Goal: Transaction & Acquisition: Purchase product/service

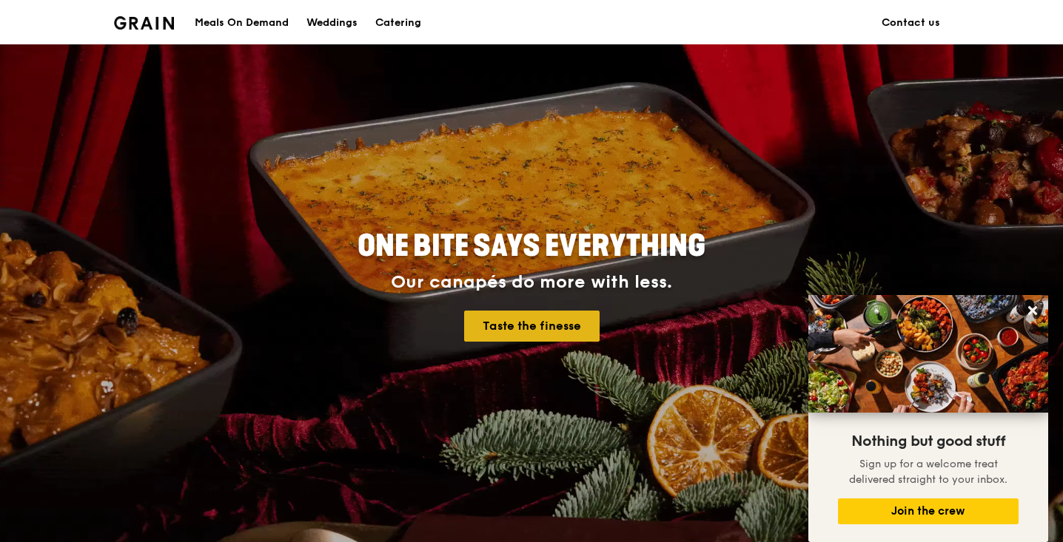
scroll to position [38, 0]
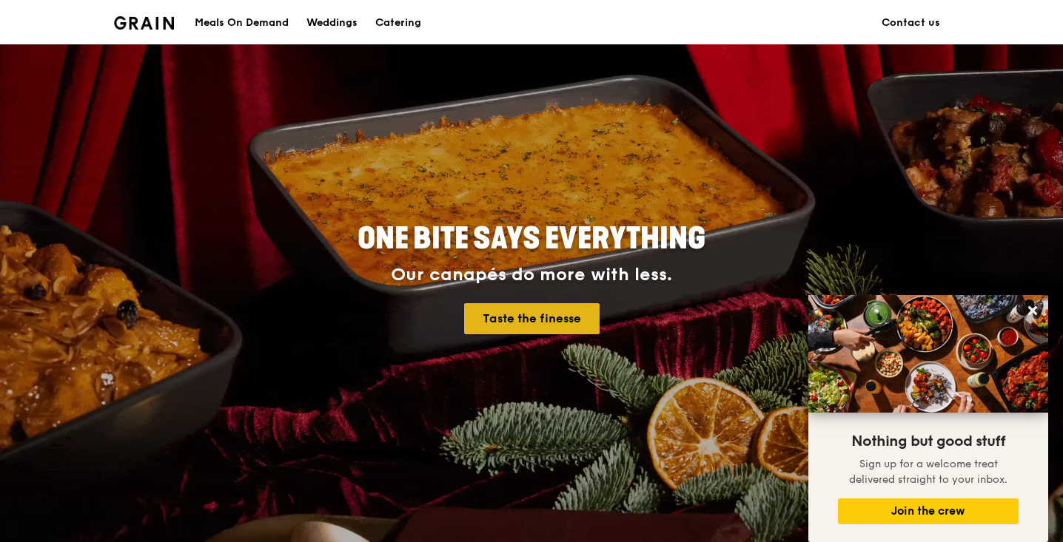
click at [512, 312] on link "Taste the finesse" at bounding box center [531, 318] width 135 height 31
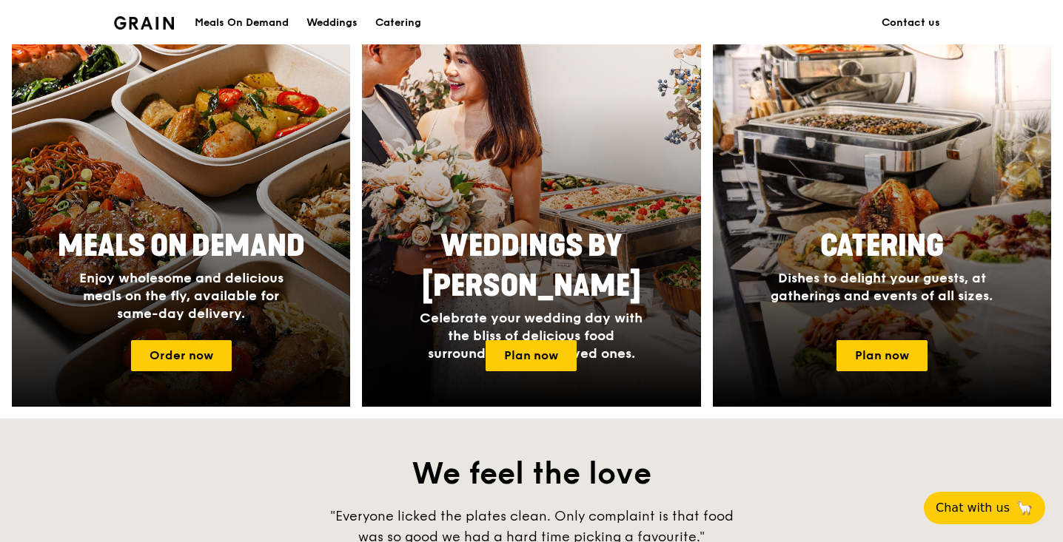
scroll to position [624, 0]
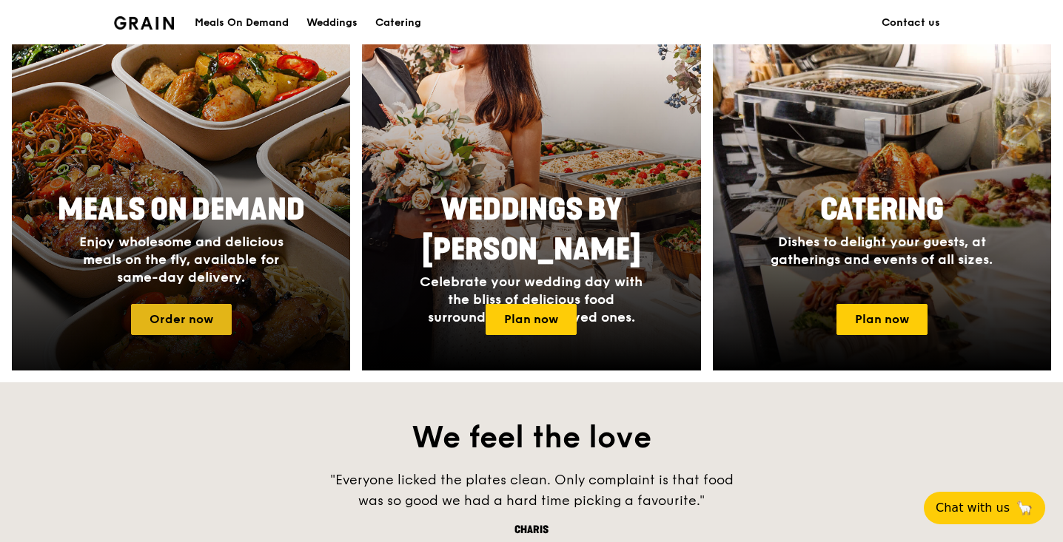
click at [187, 317] on link "Order now" at bounding box center [181, 319] width 101 height 31
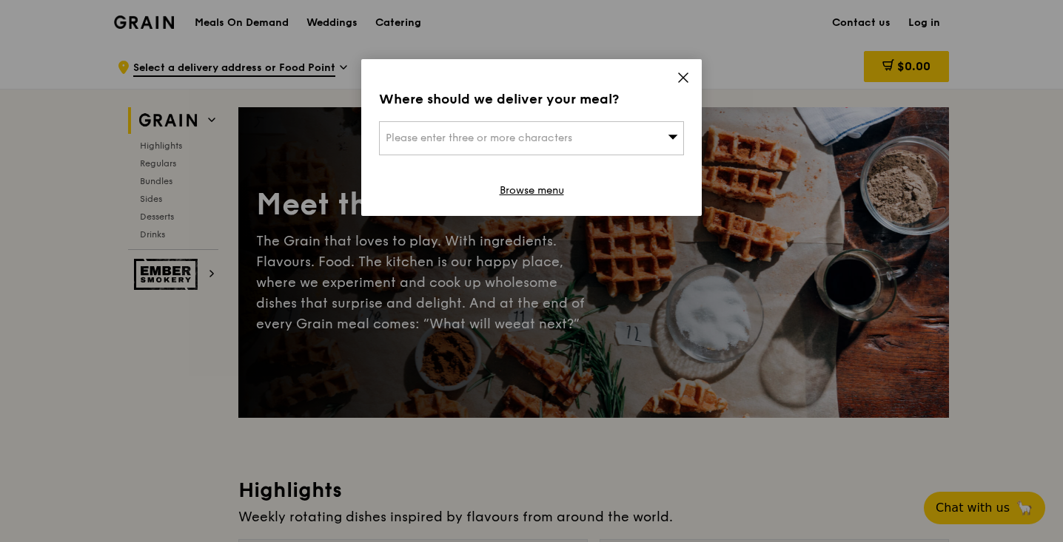
click at [676, 79] on icon at bounding box center [682, 77] width 13 height 13
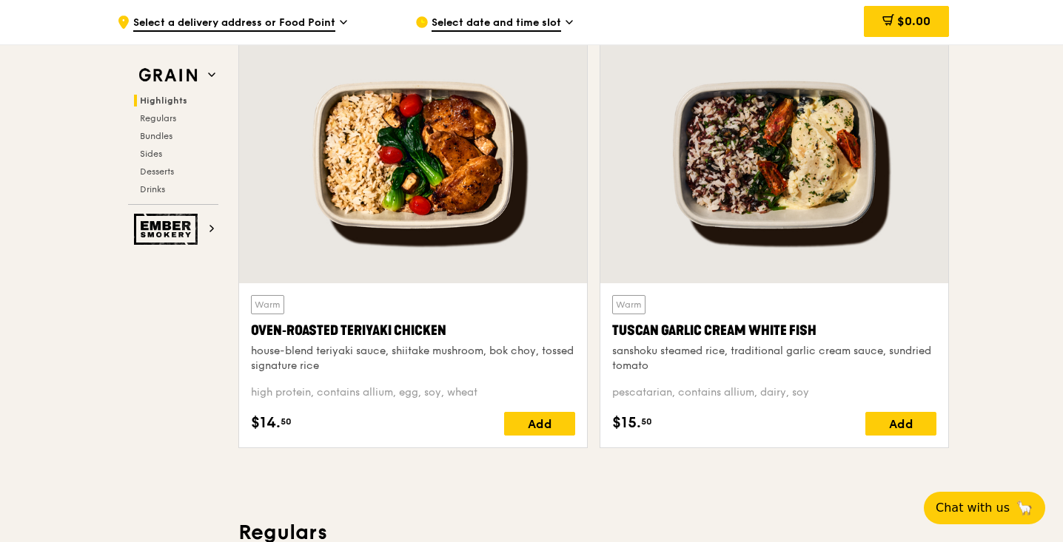
scroll to position [545, 0]
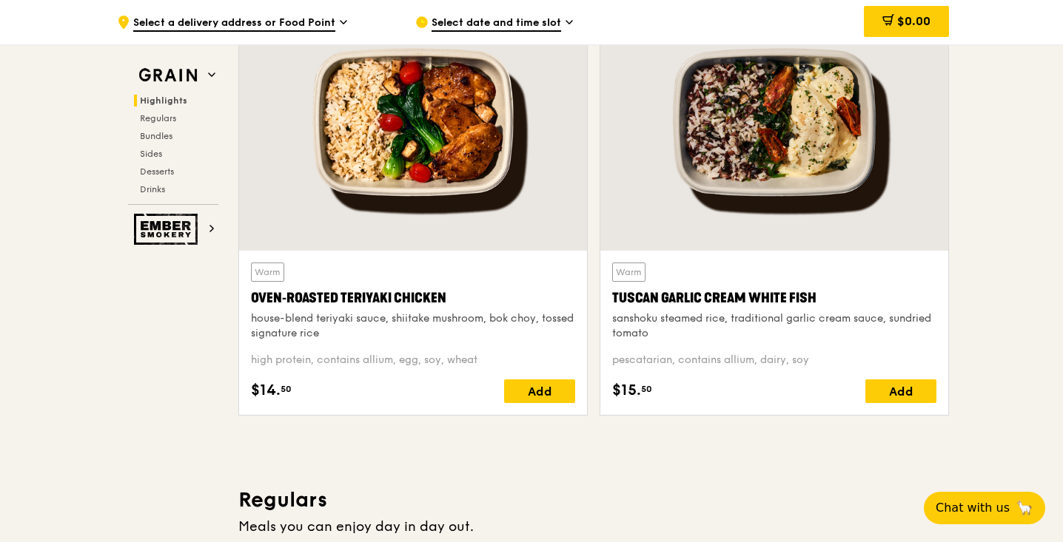
click at [437, 360] on div "high protein, contains allium, egg, soy, wheat" at bounding box center [413, 360] width 324 height 15
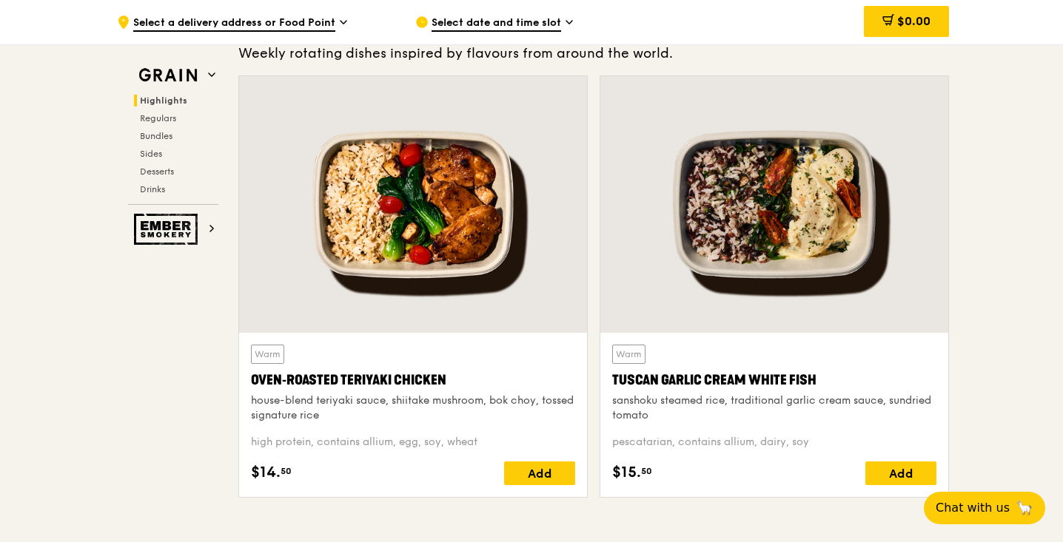
scroll to position [474, 0]
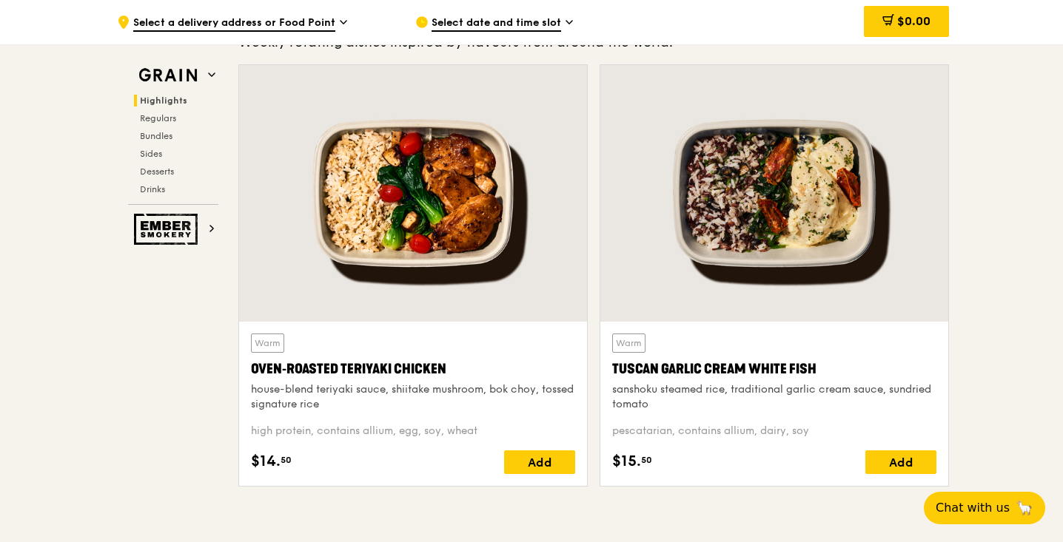
click at [759, 370] on div "Tuscan Garlic Cream White Fish" at bounding box center [774, 369] width 324 height 21
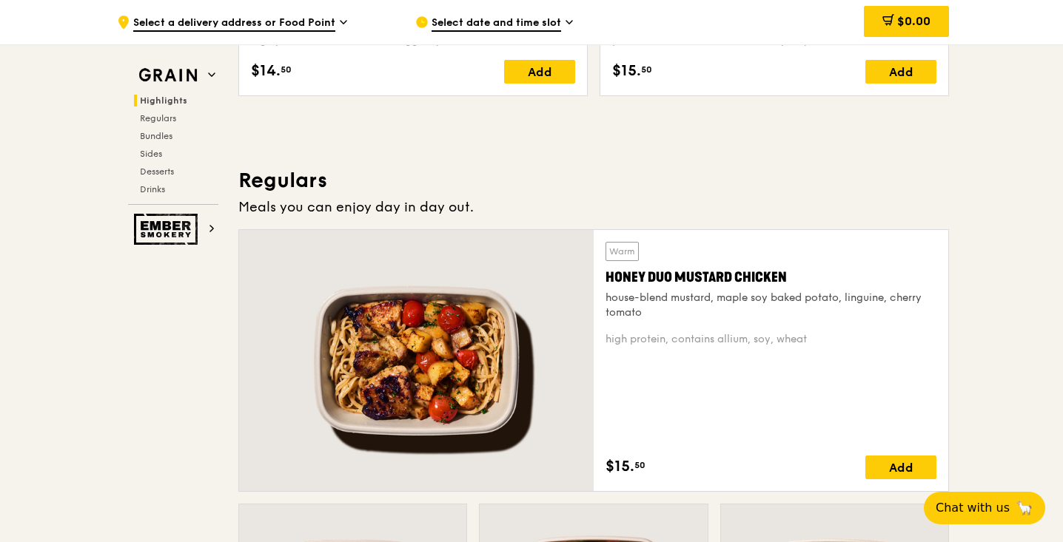
scroll to position [945, 0]
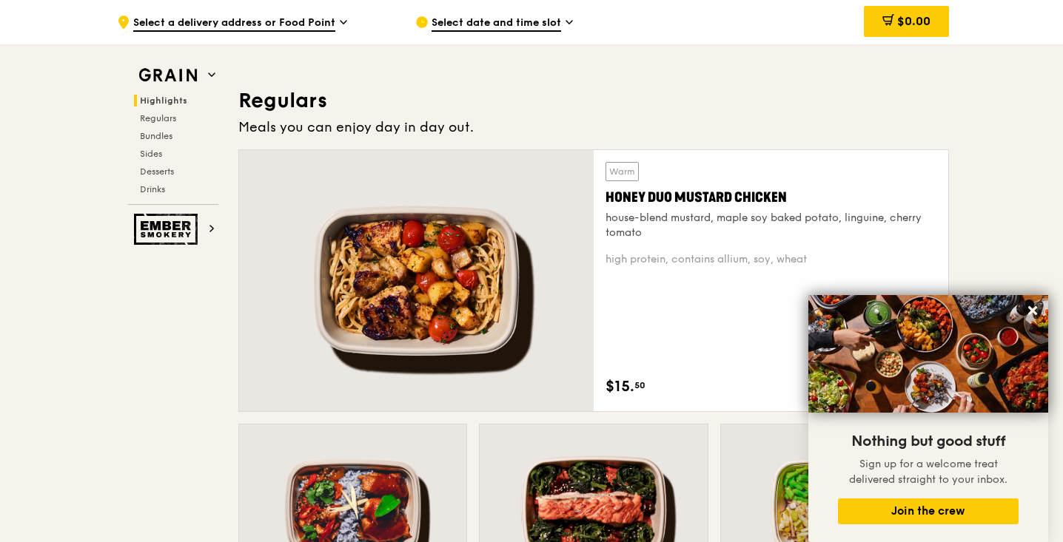
click at [686, 211] on div "house-blend mustard, maple soy baked potato, linguine, cherry tomato" at bounding box center [770, 226] width 331 height 30
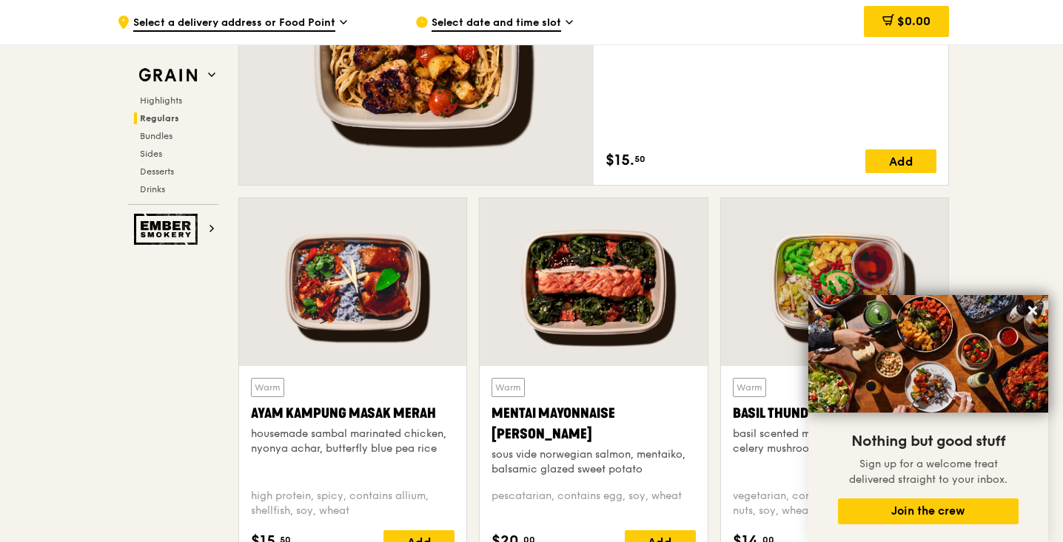
scroll to position [1338, 0]
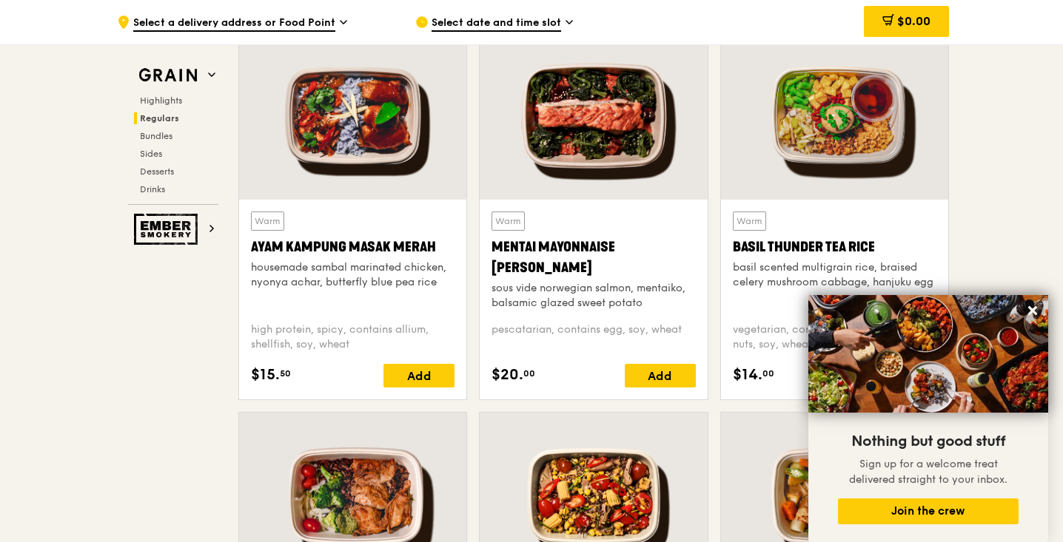
click at [616, 232] on div "Warm Mentai Mayonnaise Aburi Salmon sous vide norwegian salmon, mentaiko, balsa…" at bounding box center [592, 261] width 203 height 99
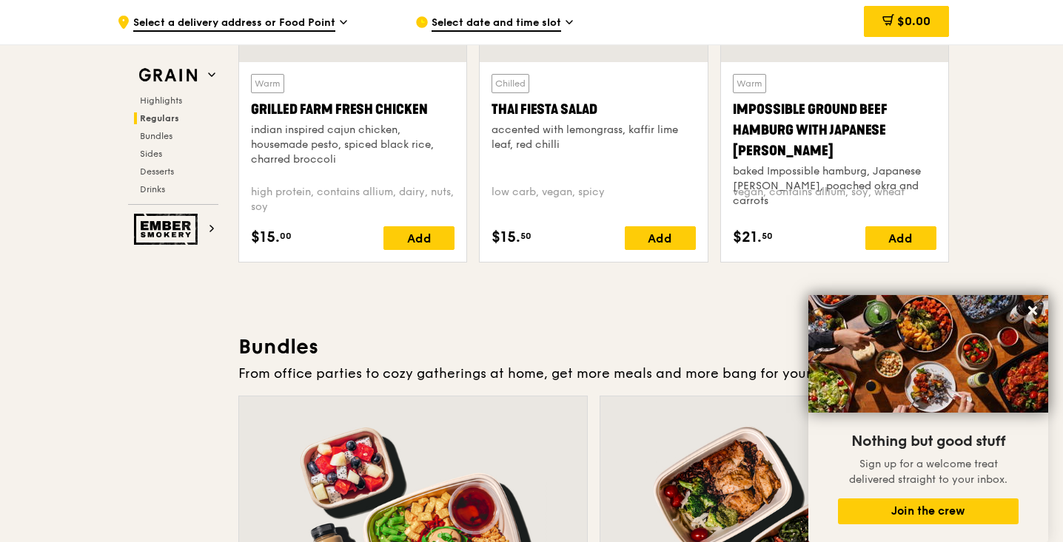
scroll to position [1855, 0]
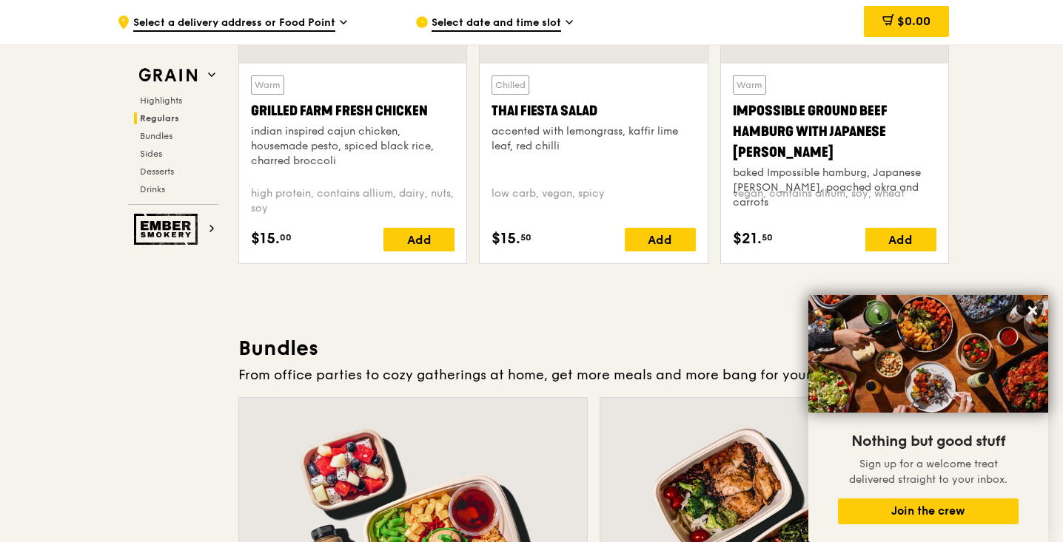
click at [402, 115] on div "Grilled Farm Fresh Chicken" at bounding box center [352, 111] width 203 height 21
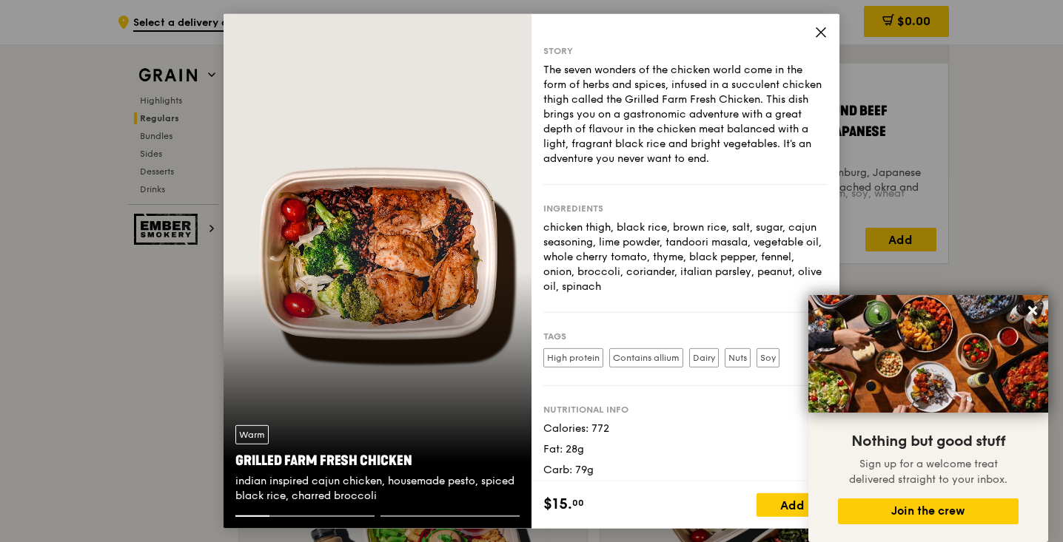
scroll to position [28, 0]
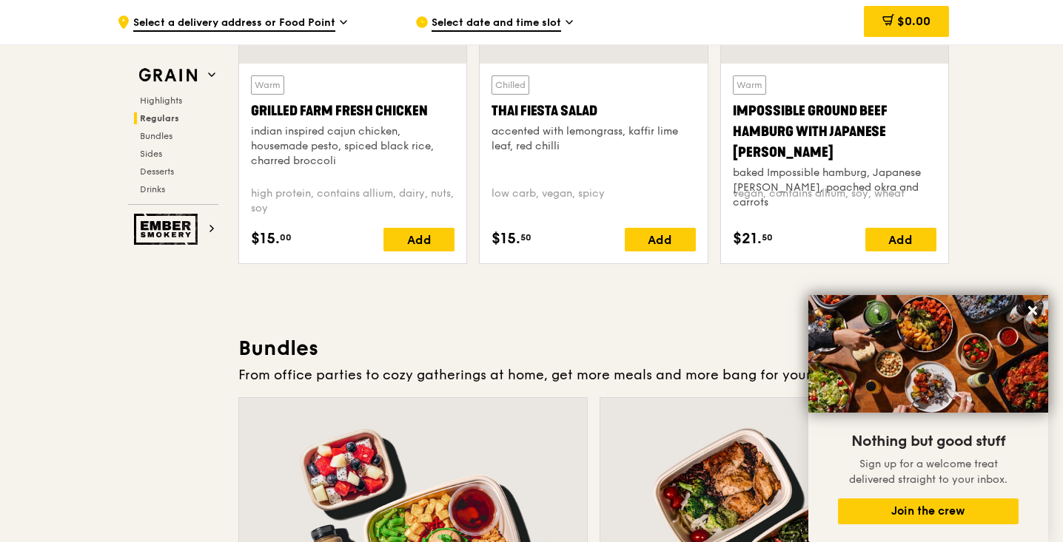
click at [407, 127] on div "indian inspired cajun chicken, housemade pesto, spiced black rice, charred broc…" at bounding box center [352, 146] width 203 height 44
click at [615, 131] on div "accented with lemongrass, kaffir lime leaf, red chilli" at bounding box center [592, 139] width 203 height 30
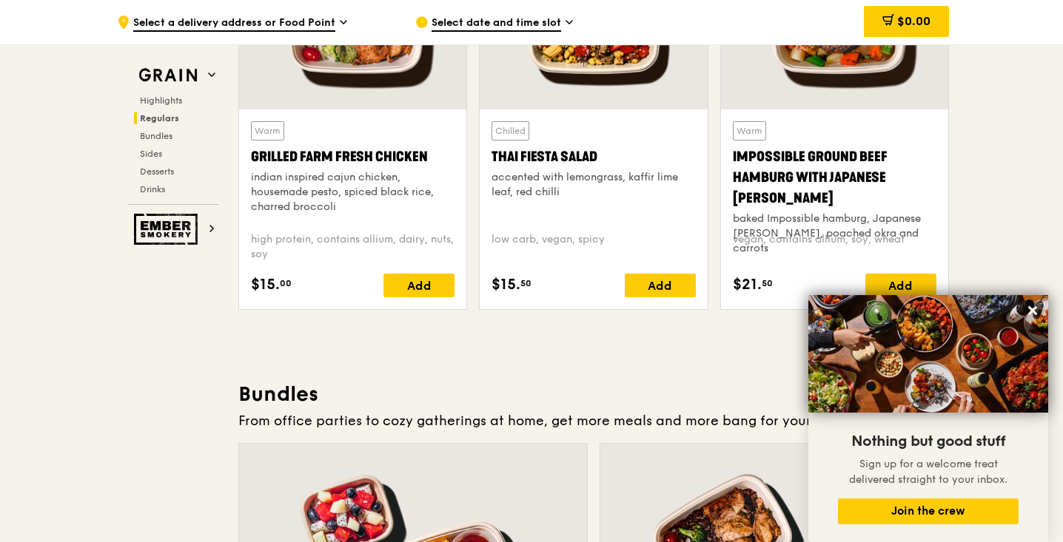
scroll to position [1808, 0]
click at [864, 158] on div "Impossible Ground Beef Hamburg with Japanese [PERSON_NAME]" at bounding box center [834, 178] width 203 height 62
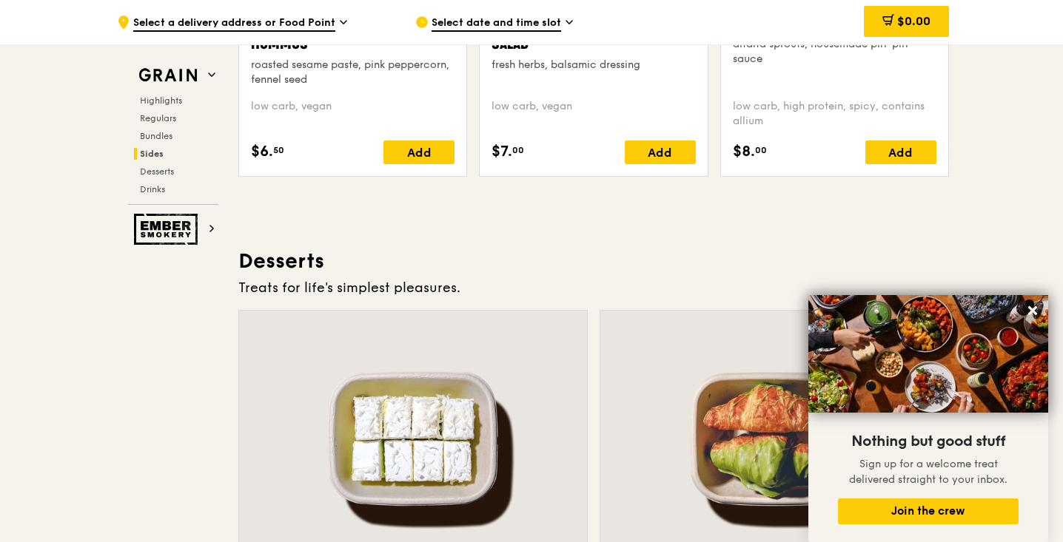
scroll to position [4041, 0]
